Goal: Task Accomplishment & Management: Complete application form

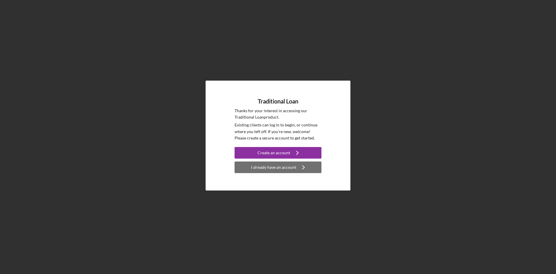
click at [257, 169] on div "I already have an account" at bounding box center [273, 167] width 45 height 12
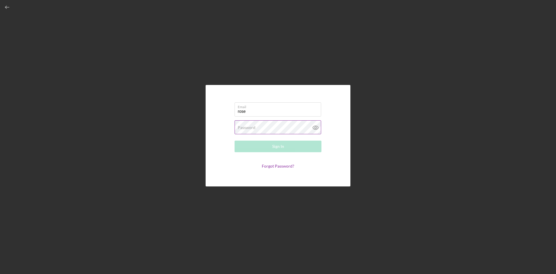
type input "[EMAIL_ADDRESS][DOMAIN_NAME]"
click at [286, 127] on div "Password Required" at bounding box center [278, 127] width 87 height 14
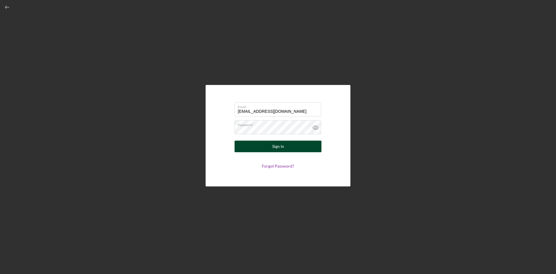
click at [286, 149] on button "Sign In" at bounding box center [278, 146] width 87 height 12
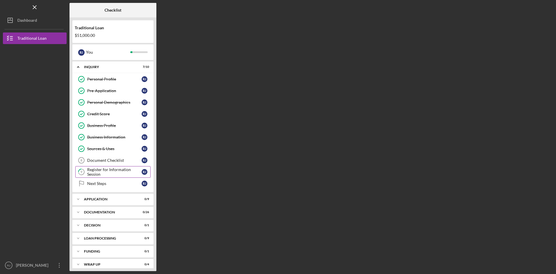
click at [112, 174] on div "Register for Information Session" at bounding box center [114, 171] width 54 height 9
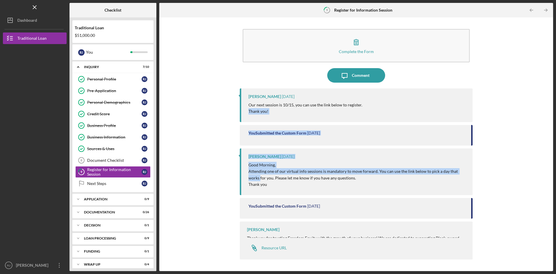
drag, startPoint x: 554, startPoint y: 102, endPoint x: 556, endPoint y: 170, distance: 68.3
click at [556, 170] on div "Icon/Menu 9 Register for Information Session Checklist Traditional Loan $51,000…" at bounding box center [278, 137] width 556 height 274
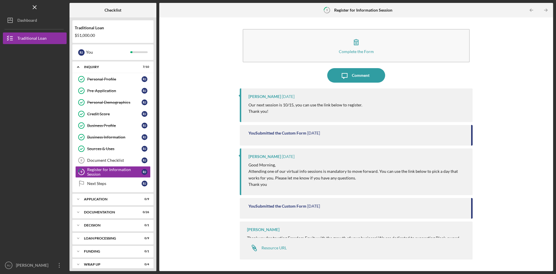
click at [516, 199] on div "Complete the Form Form Icon/Message Comment [PERSON_NAME] [DATE] Our next sessi…" at bounding box center [356, 144] width 388 height 248
click at [440, 233] on div "[PERSON_NAME] Thank you for trusting Freedom Equity with the growth of your bus…" at bounding box center [356, 240] width 233 height 38
click at [282, 94] on time "[DATE]" at bounding box center [288, 96] width 13 height 5
click at [267, 156] on div "[PERSON_NAME]" at bounding box center [264, 156] width 32 height 5
click at [268, 250] on link "Icon/Link Resource URL" at bounding box center [267, 248] width 40 height 12
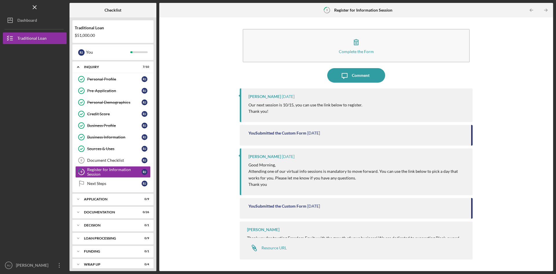
click at [272, 136] on div "You Submitted the Custom Form [DATE]" at bounding box center [356, 135] width 233 height 21
click at [113, 187] on link "Next Steps Next Steps [PERSON_NAME]" at bounding box center [112, 183] width 75 height 12
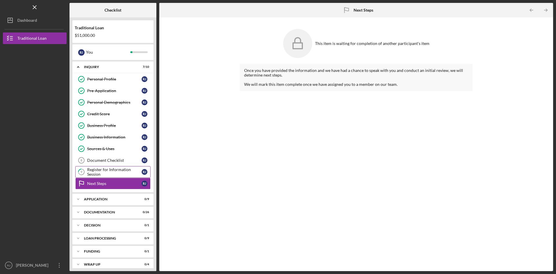
click at [109, 177] on link "9 Register for Information Session [PERSON_NAME]" at bounding box center [112, 172] width 75 height 12
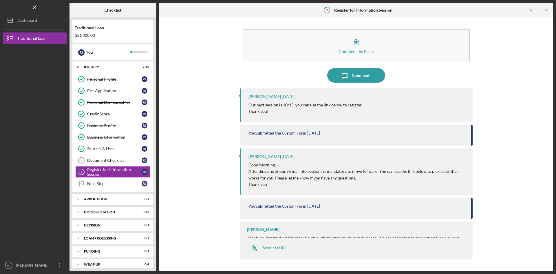
click at [335, 104] on p "Our next session is 10/15, you can use the link below to register." at bounding box center [305, 105] width 114 height 6
click at [501, 195] on div "Complete the Form Form Icon/Message Comment [PERSON_NAME] [DATE] Our next sessi…" at bounding box center [356, 144] width 388 height 248
click at [276, 230] on div "[PERSON_NAME]" at bounding box center [263, 229] width 32 height 5
